Goal: Task Accomplishment & Management: Use online tool/utility

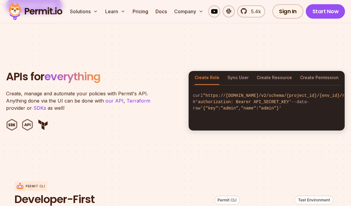
scroll to position [759, 0]
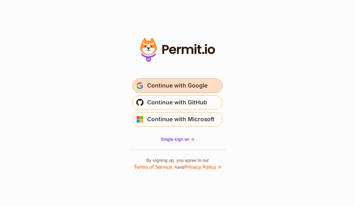
click at [180, 82] on span "Continue with Google" at bounding box center [177, 86] width 60 height 10
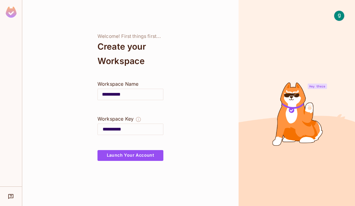
click at [119, 94] on input "**********" at bounding box center [130, 94] width 65 height 17
click at [139, 150] on div at bounding box center [130, 143] width 66 height 14
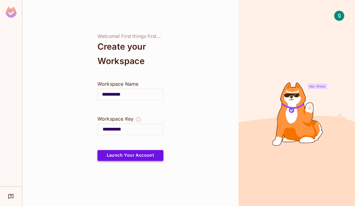
click at [139, 153] on button "Launch Your Account" at bounding box center [130, 155] width 66 height 11
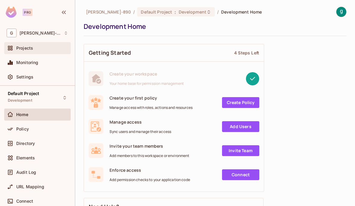
click at [17, 47] on span "Projects" at bounding box center [24, 48] width 17 height 5
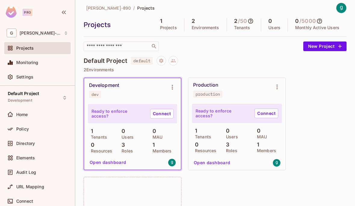
scroll to position [6, 0]
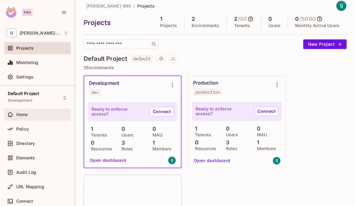
click at [32, 117] on div "Home" at bounding box center [38, 114] width 62 height 7
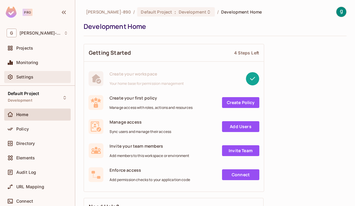
click at [31, 79] on div "Settings" at bounding box center [38, 76] width 62 height 7
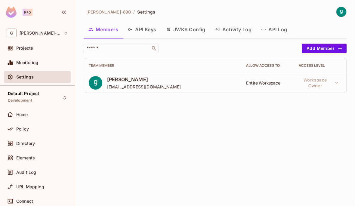
click at [149, 29] on button "API Keys" at bounding box center [142, 29] width 38 height 15
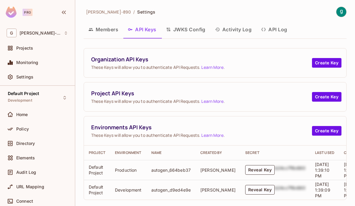
click at [193, 26] on button "JWKS Config" at bounding box center [185, 29] width 49 height 15
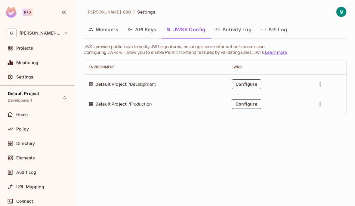
click at [240, 28] on button "Activity Log" at bounding box center [233, 29] width 46 height 15
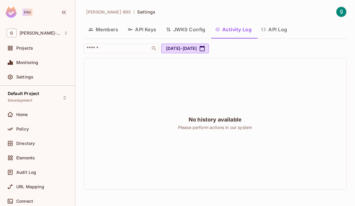
click at [278, 28] on button "API Log" at bounding box center [274, 29] width 36 height 15
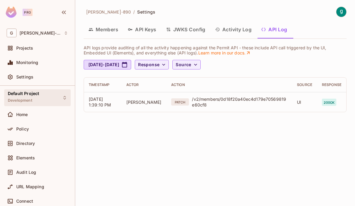
click at [54, 94] on div "Default Project Development" at bounding box center [37, 97] width 66 height 17
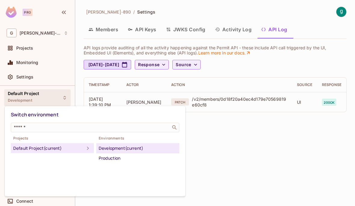
click at [54, 94] on div at bounding box center [177, 103] width 355 height 206
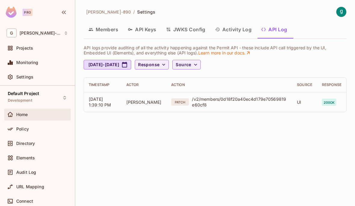
click at [15, 109] on div "Home" at bounding box center [37, 115] width 66 height 12
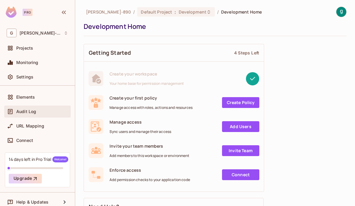
scroll to position [66, 0]
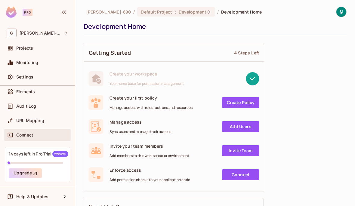
click at [39, 136] on div "Connect" at bounding box center [42, 135] width 52 height 5
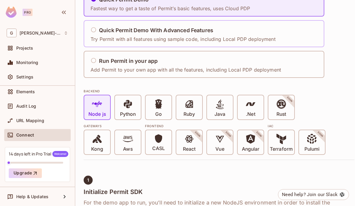
scroll to position [81, 0]
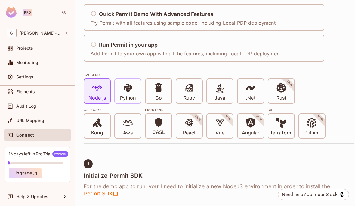
click at [128, 96] on p "Python" at bounding box center [128, 98] width 16 height 6
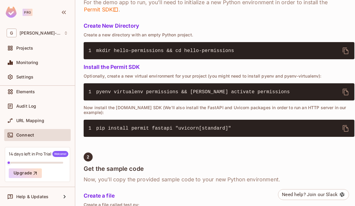
scroll to position [258, 0]
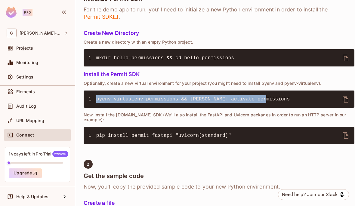
drag, startPoint x: 272, startPoint y: 99, endPoint x: 95, endPoint y: 97, distance: 176.6
click at [95, 97] on pre "1 pyenv virtualenv permissions && pyenv activate permissions" at bounding box center [219, 99] width 271 height 17
copy span "pyenv virtualenv permissions && pyenv activate permissions"
click at [348, 98] on icon "delete" at bounding box center [346, 99] width 6 height 7
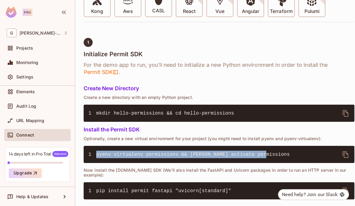
scroll to position [184, 0]
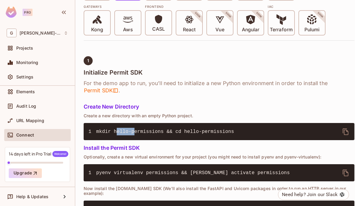
drag, startPoint x: 117, startPoint y: 131, endPoint x: 135, endPoint y: 131, distance: 18.1
click at [135, 131] on span "mkdir hello-permissions && cd hello-permissions" at bounding box center [165, 131] width 138 height 5
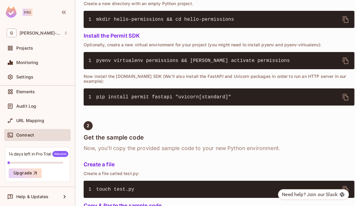
scroll to position [318, 0]
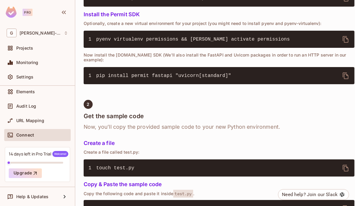
click at [347, 72] on icon "delete" at bounding box center [345, 75] width 7 height 7
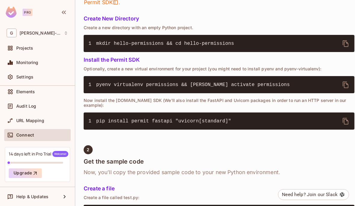
scroll to position [385, 0]
